Goal: Communication & Community: Answer question/provide support

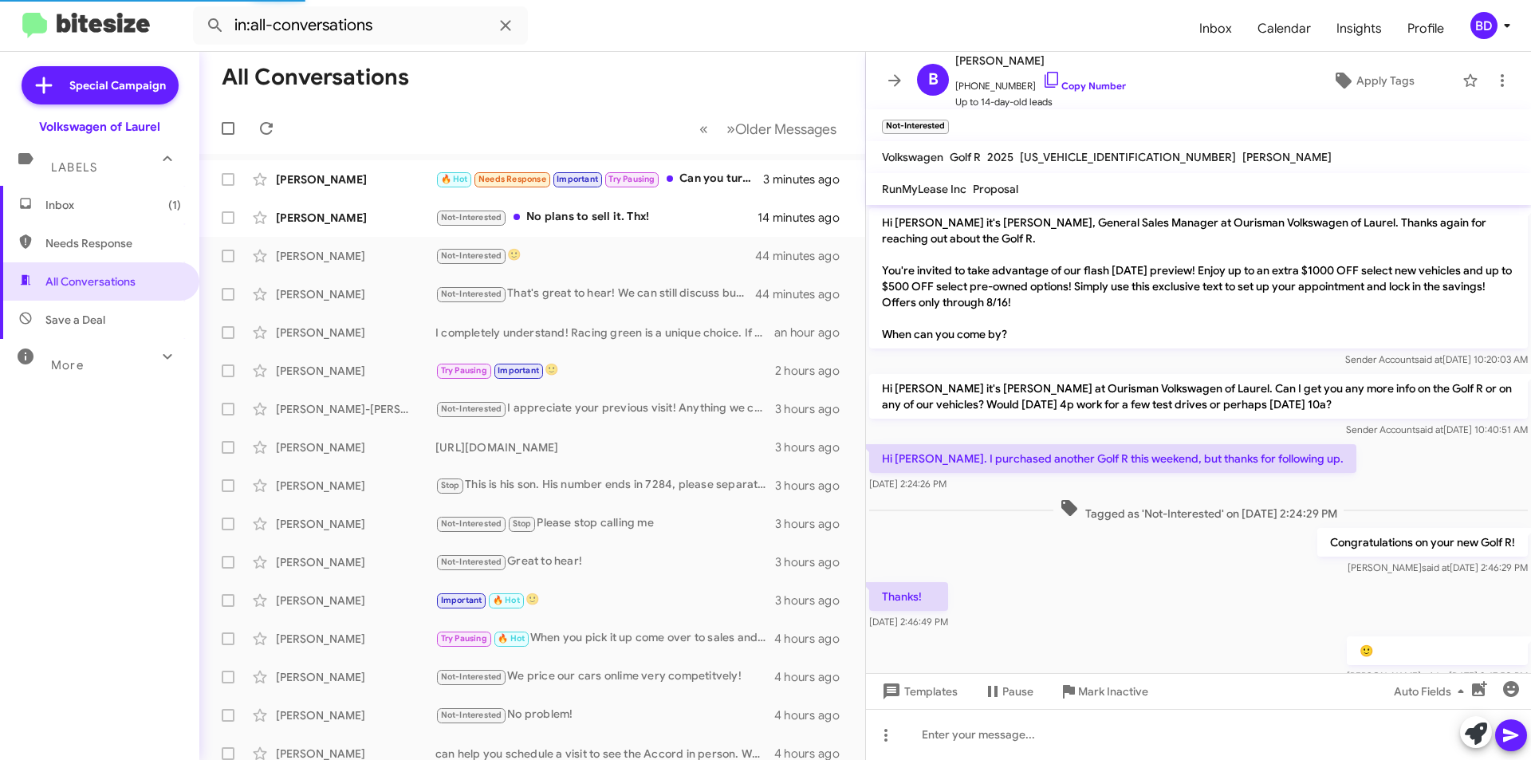
scroll to position [10, 0]
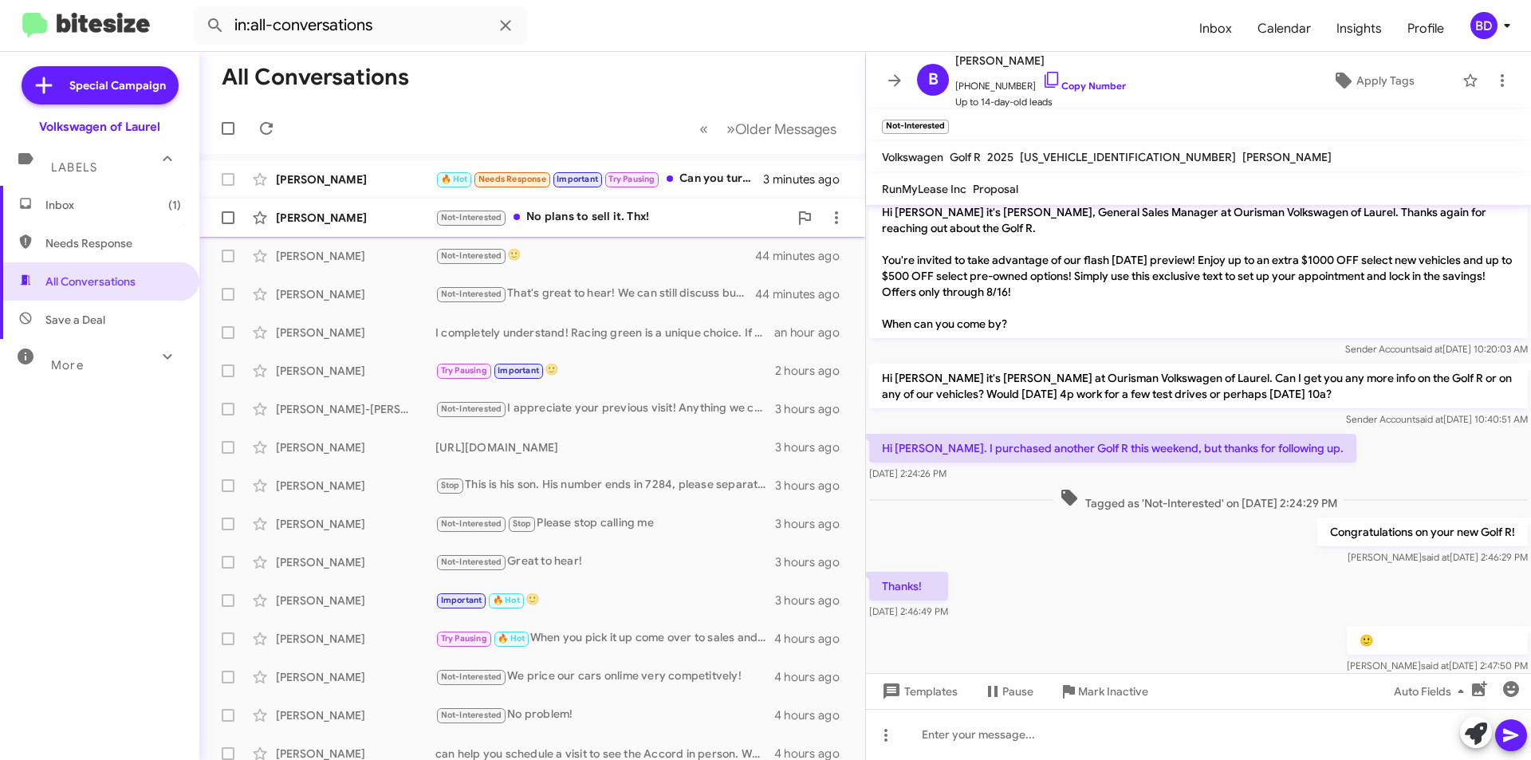
click at [612, 218] on div "Not-Interested No plans to sell it. Thx!" at bounding box center [611, 217] width 353 height 18
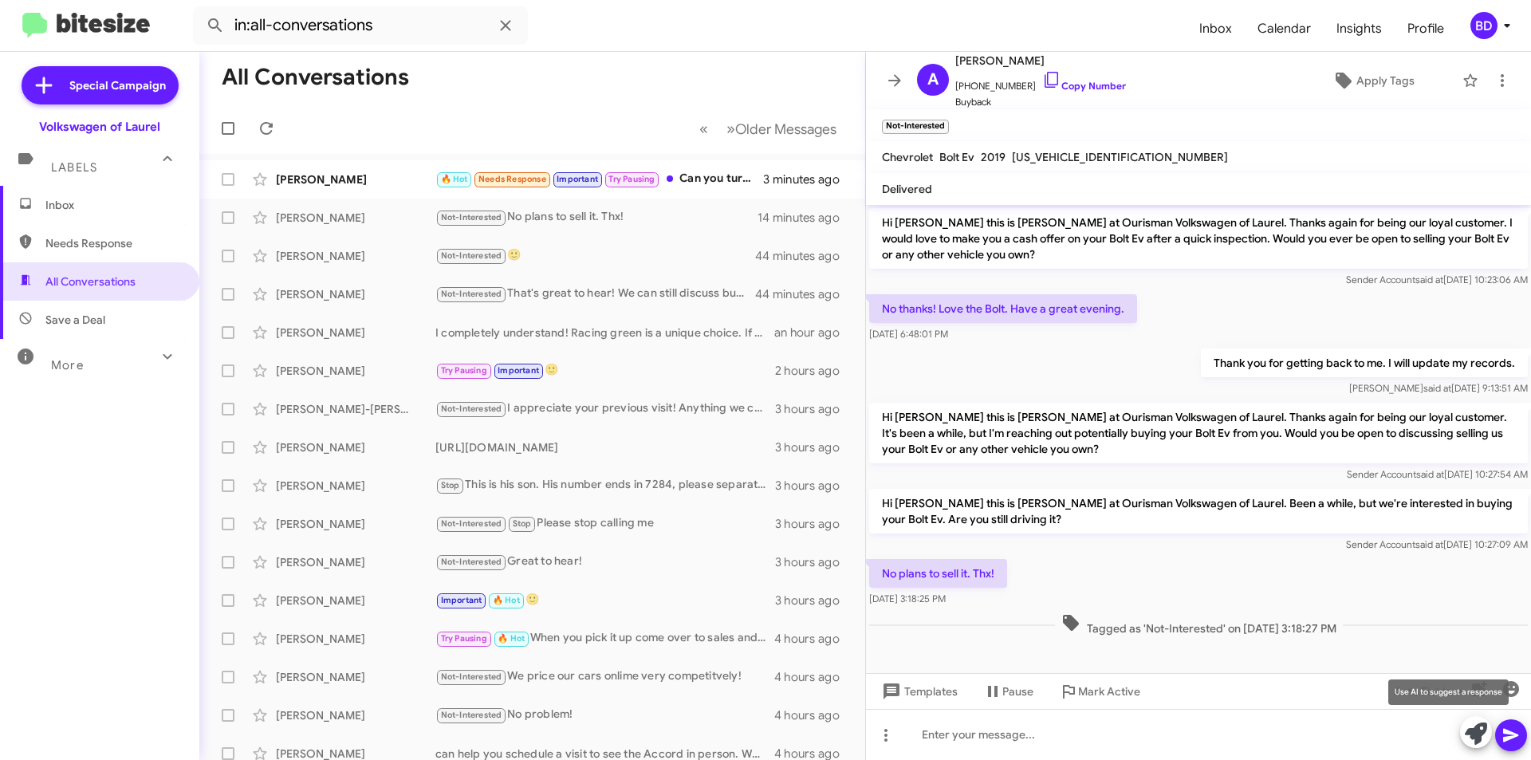
click at [1487, 729] on icon at bounding box center [1476, 734] width 22 height 22
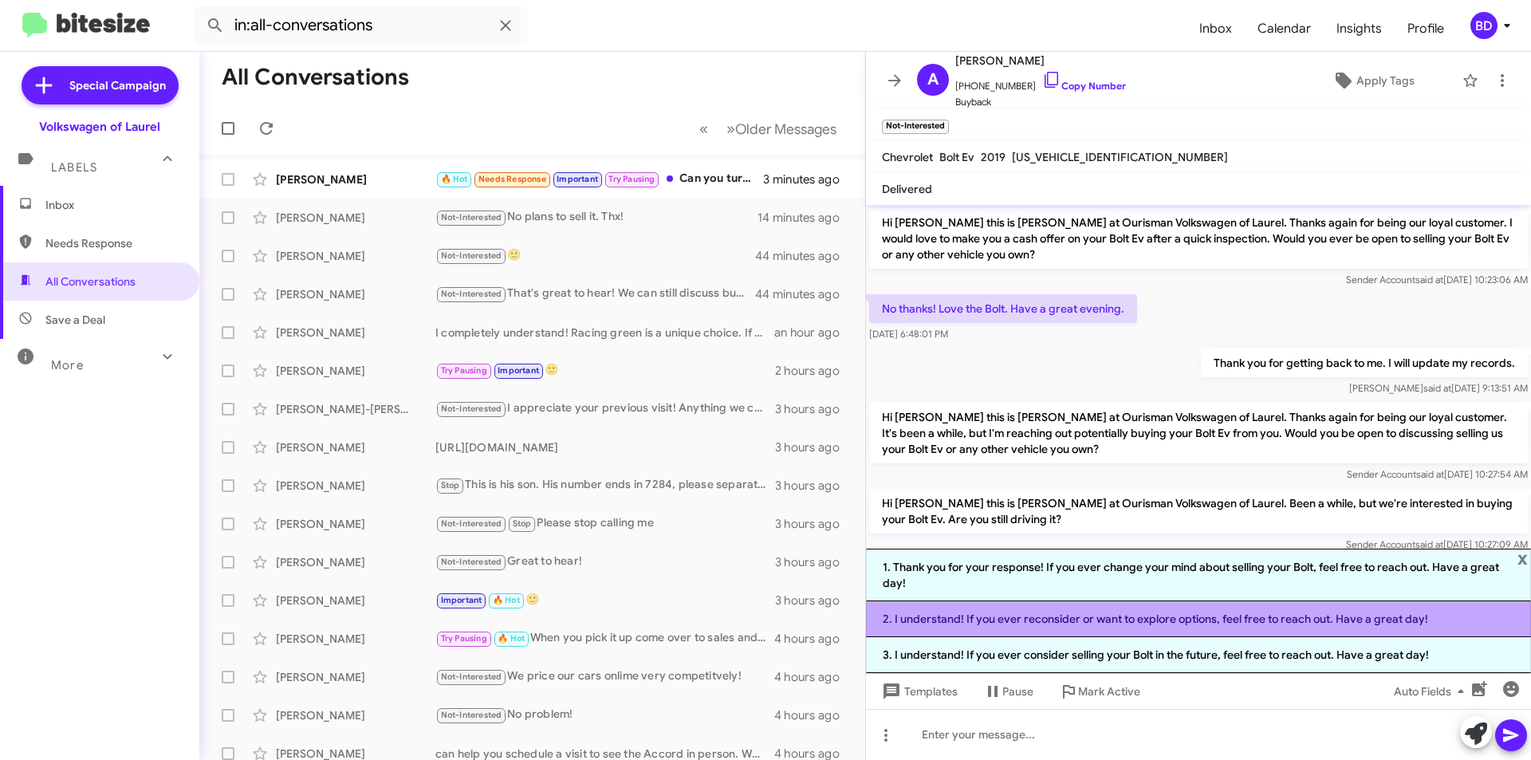
click at [1066, 621] on li "2. I understand! If you ever reconsider or want to explore options, feel free t…" at bounding box center [1198, 619] width 665 height 36
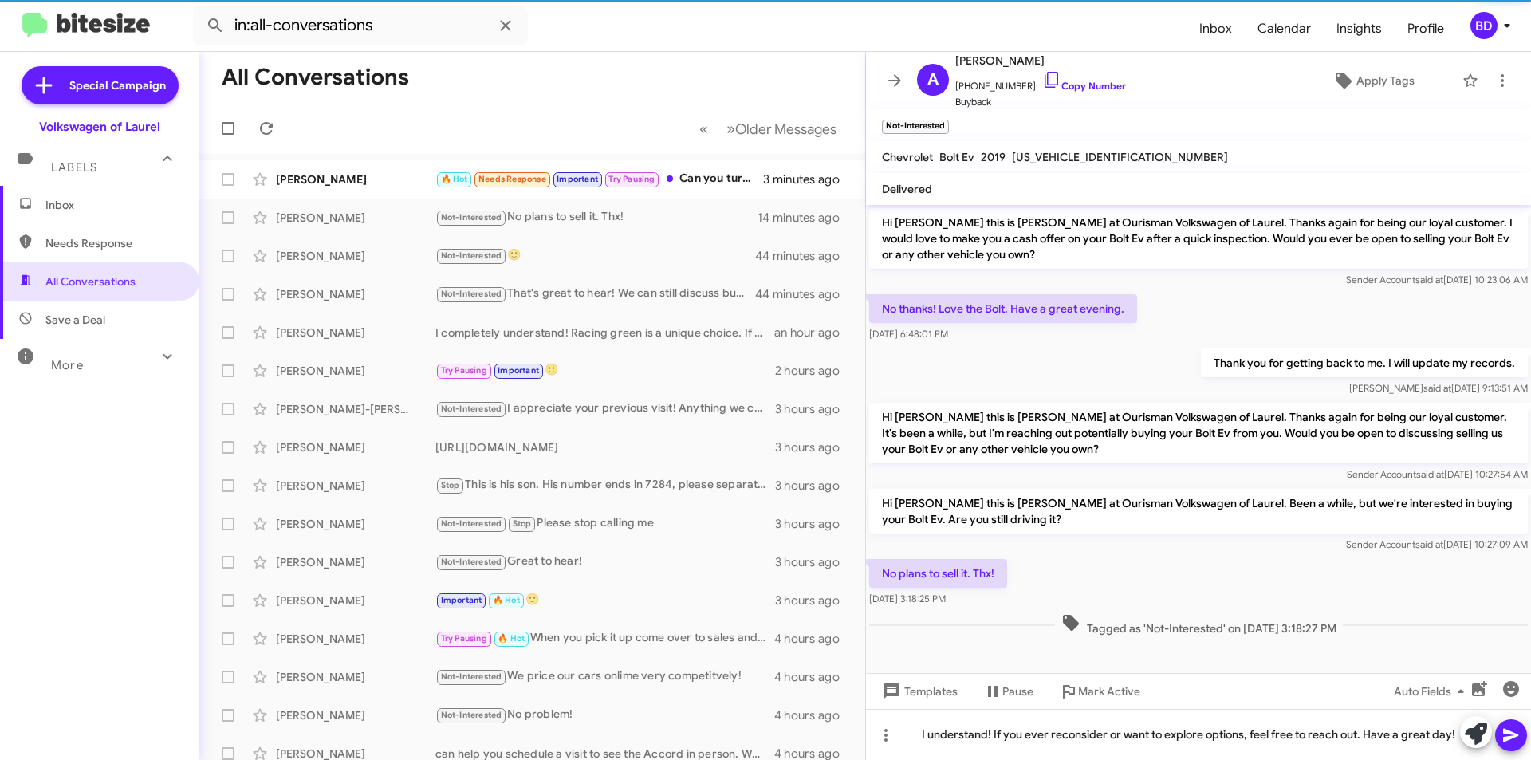
click at [1515, 732] on icon at bounding box center [1511, 735] width 19 height 19
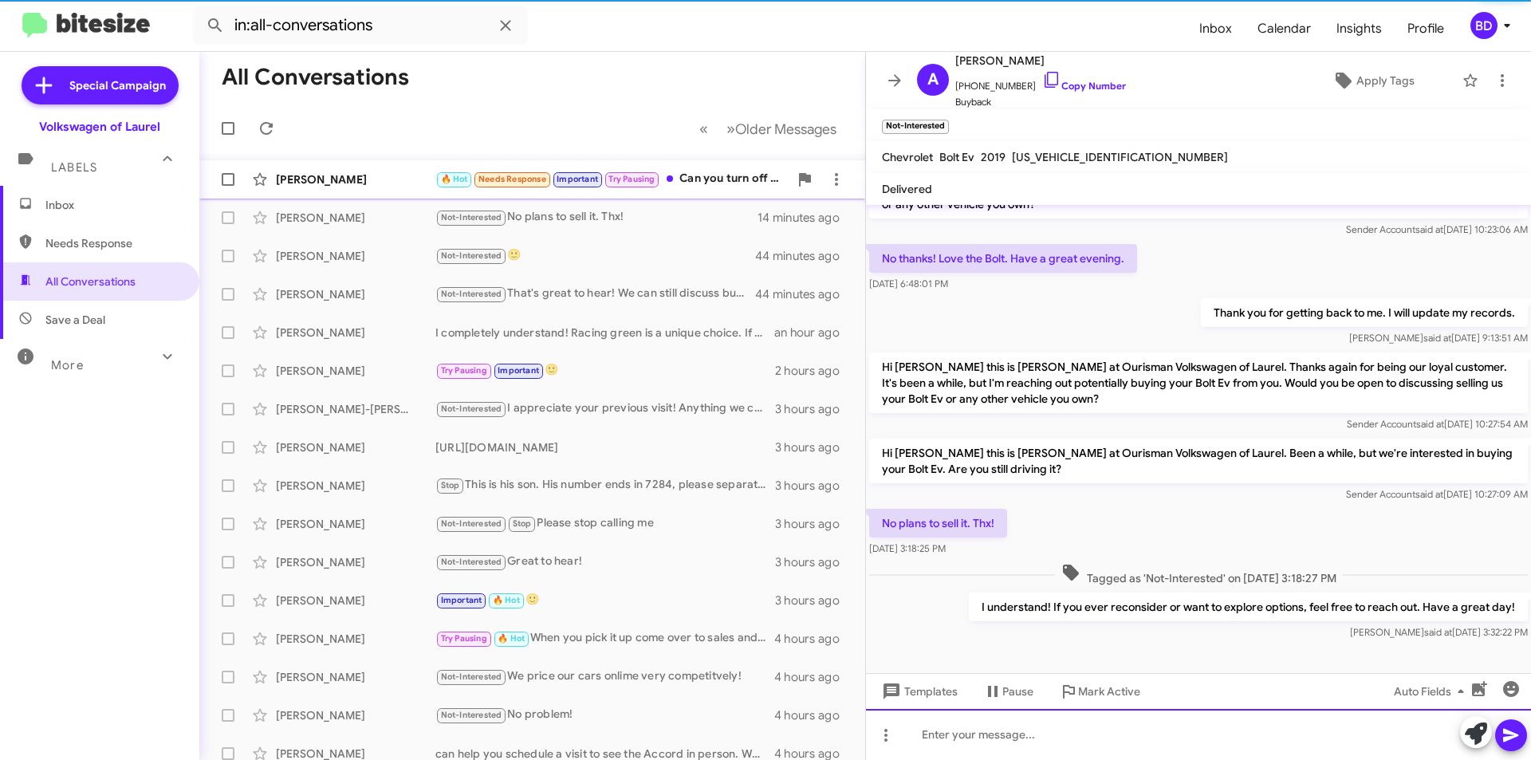
scroll to position [53, 0]
click at [705, 172] on div "🔥 Hot Needs Response Important Try Pausing Can you turn off the auto emails, we…" at bounding box center [611, 179] width 353 height 18
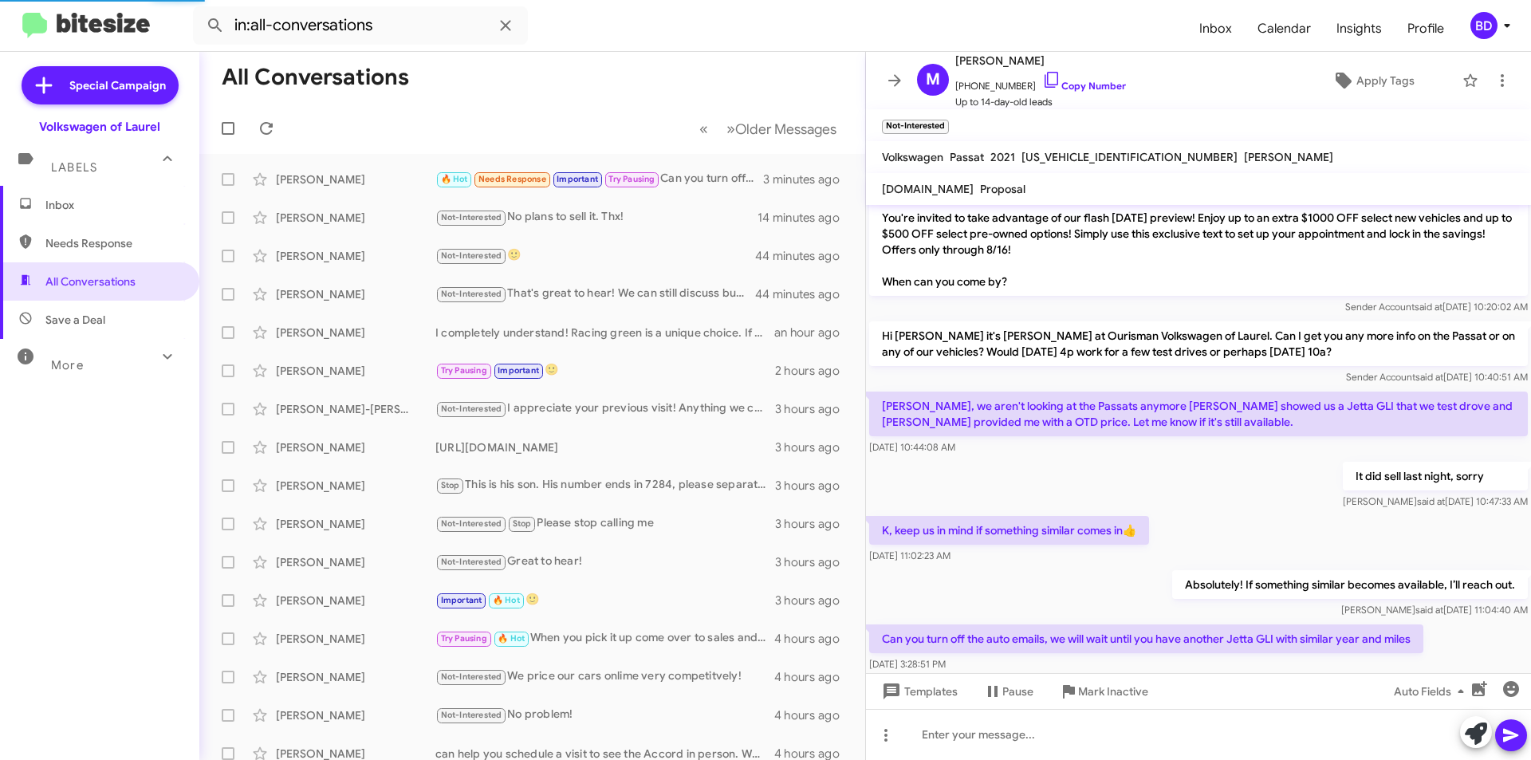
scroll to position [83, 0]
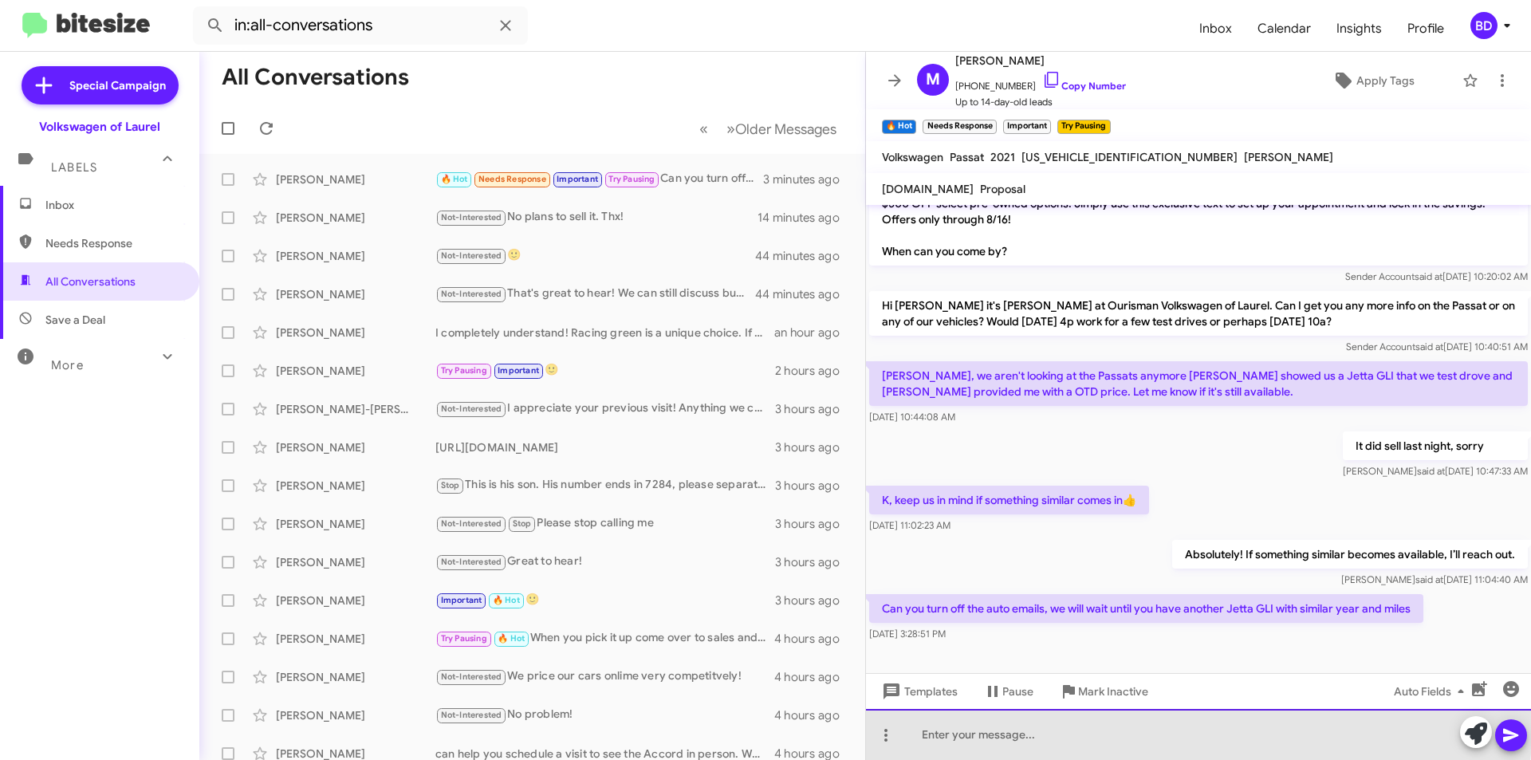
click at [1157, 731] on div at bounding box center [1198, 734] width 665 height 51
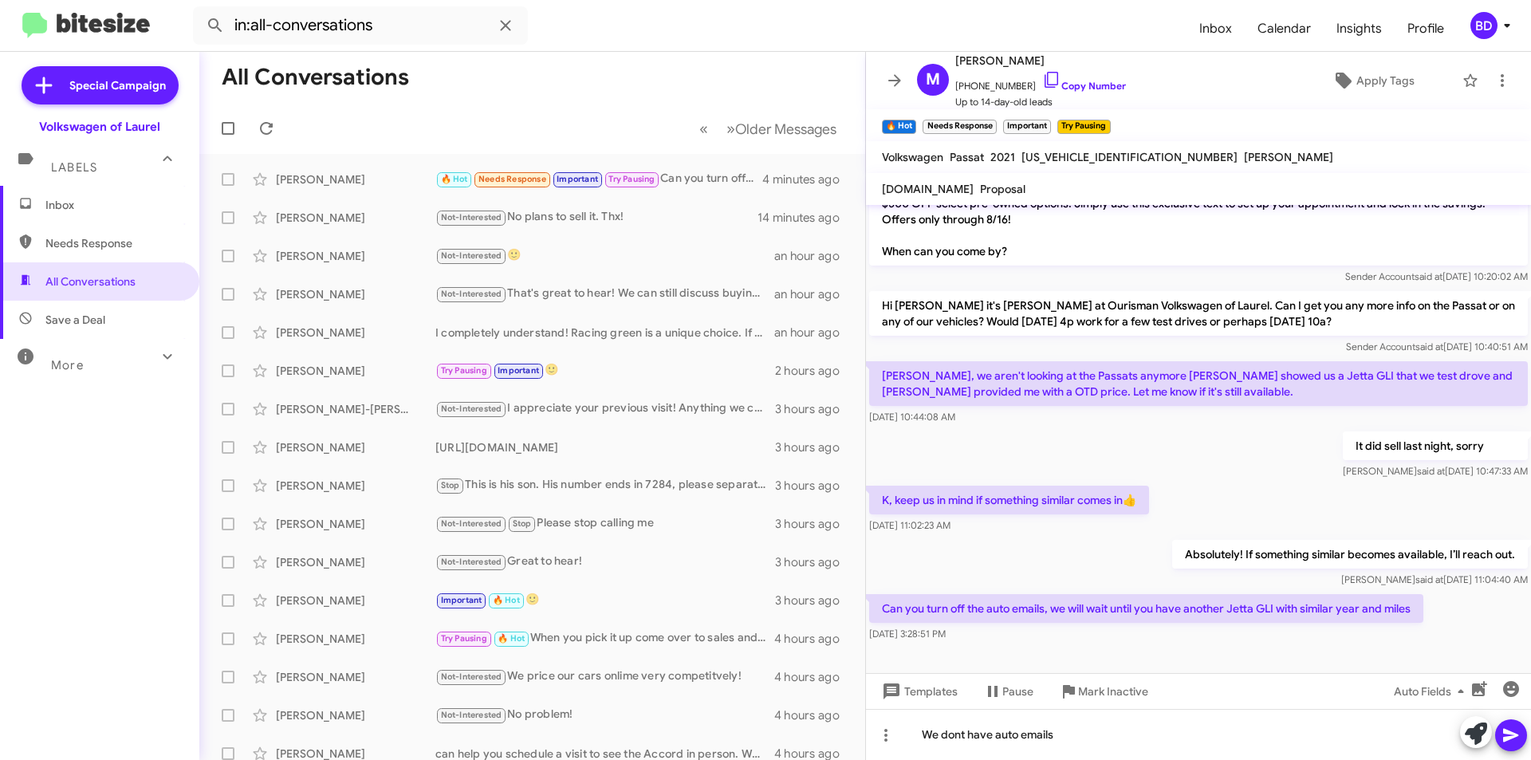
click at [1507, 733] on icon at bounding box center [1511, 736] width 15 height 14
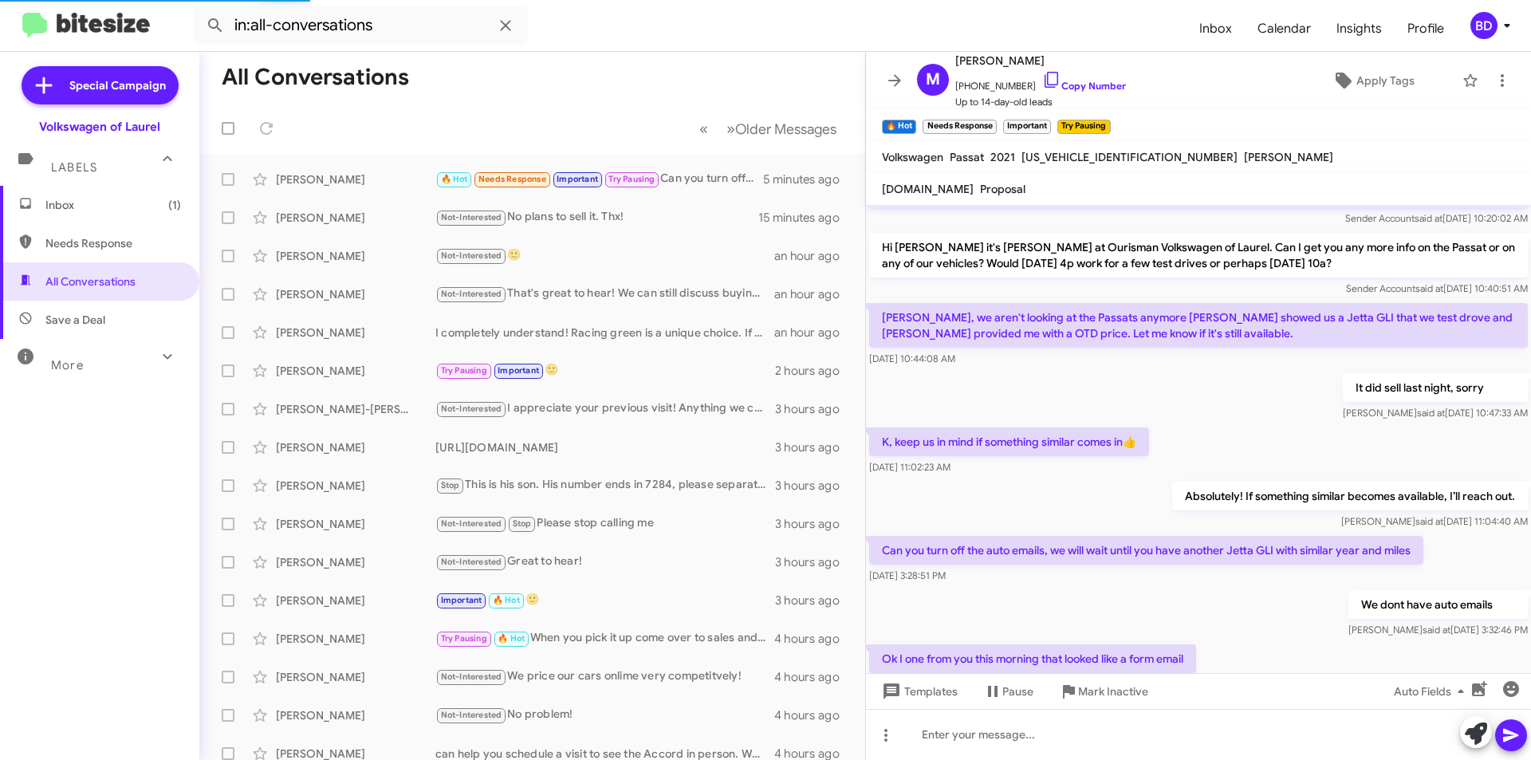
scroll to position [0, 0]
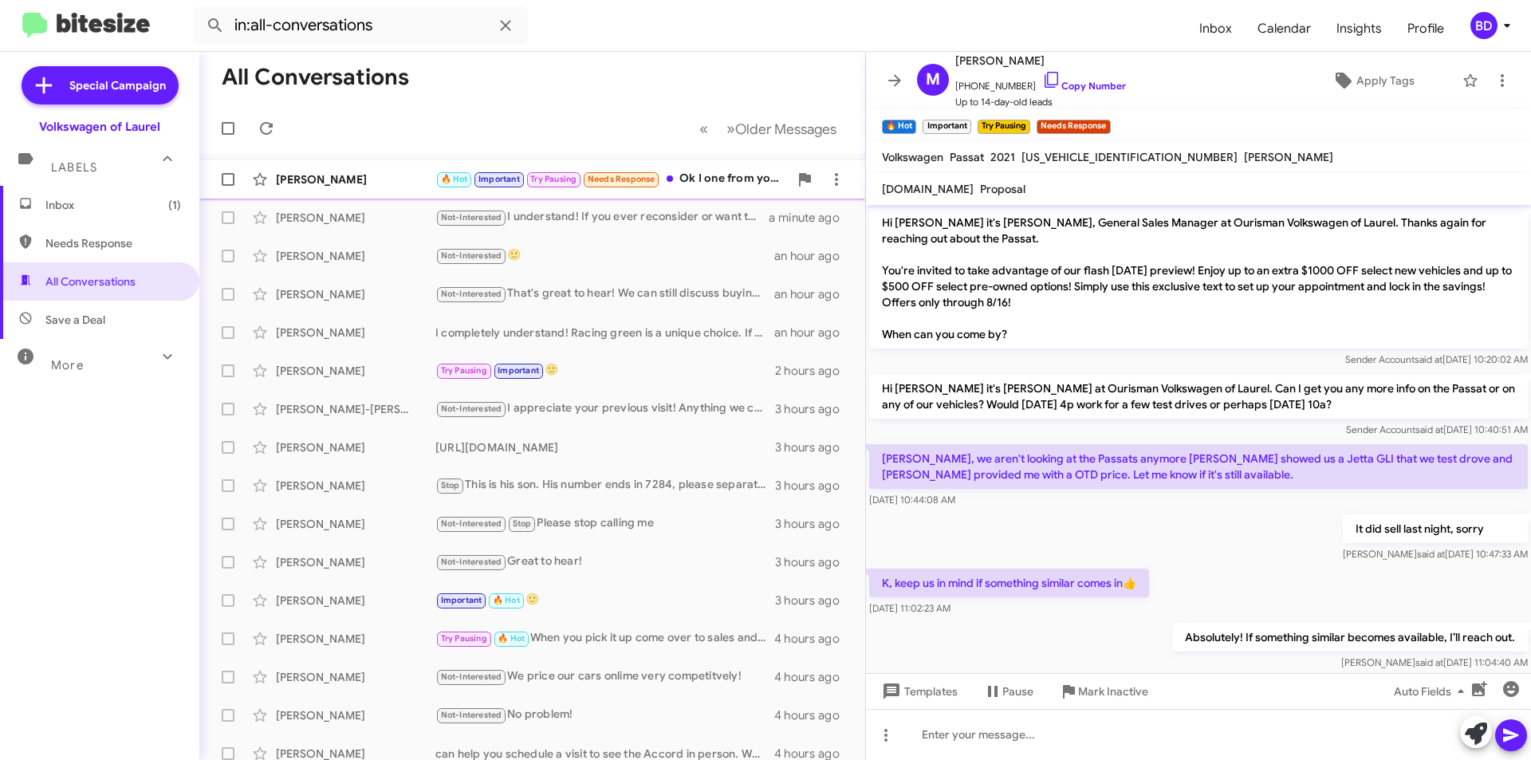
click at [707, 179] on div "🔥 Hot Important Try Pausing Needs Response Ok I one from you this morning that …" at bounding box center [611, 179] width 353 height 18
